Goal: Information Seeking & Learning: Learn about a topic

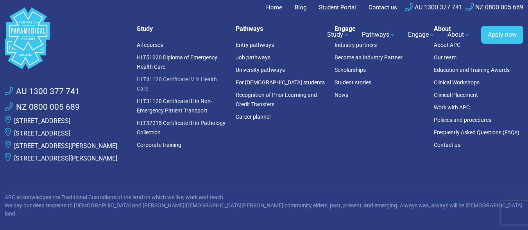
click at [175, 79] on link "HLT41120 Certificate IV in Health Care" at bounding box center [177, 84] width 80 height 16
